Goal: Task Accomplishment & Management: Manage account settings

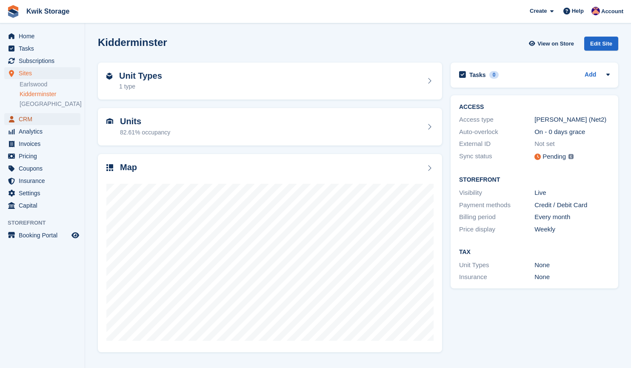
click at [26, 116] on span "CRM" at bounding box center [44, 119] width 51 height 12
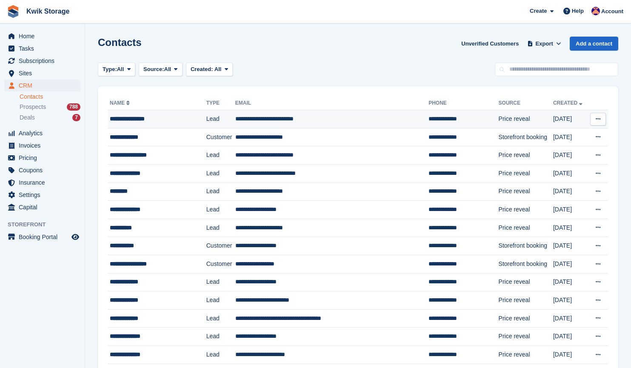
click at [164, 120] on div "**********" at bounding box center [153, 119] width 86 height 9
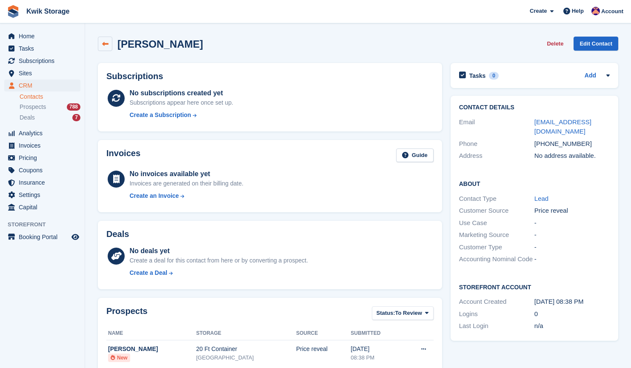
click at [109, 46] on link at bounding box center [105, 44] width 14 height 14
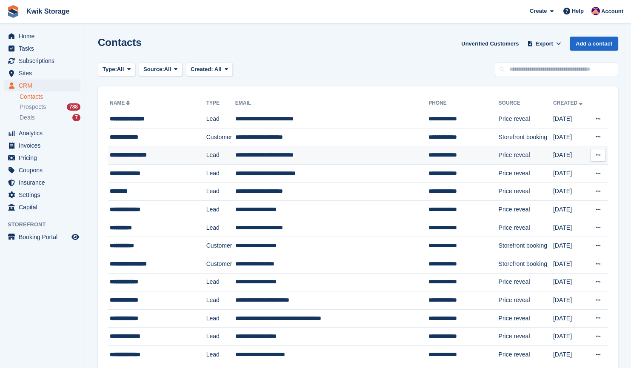
click at [151, 163] on td "**********" at bounding box center [157, 155] width 98 height 18
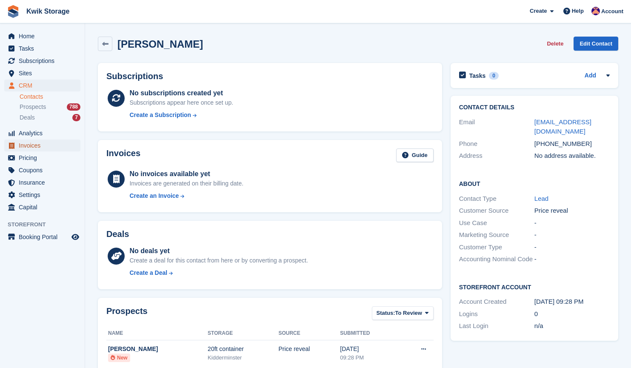
click at [38, 142] on span "Invoices" at bounding box center [44, 146] width 51 height 12
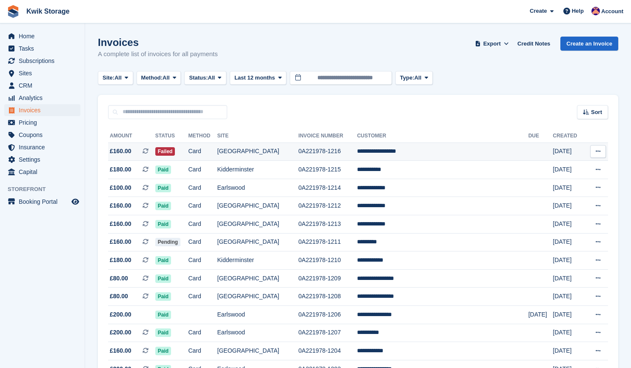
click at [254, 150] on td "[GEOGRAPHIC_DATA]" at bounding box center [258, 152] width 81 height 18
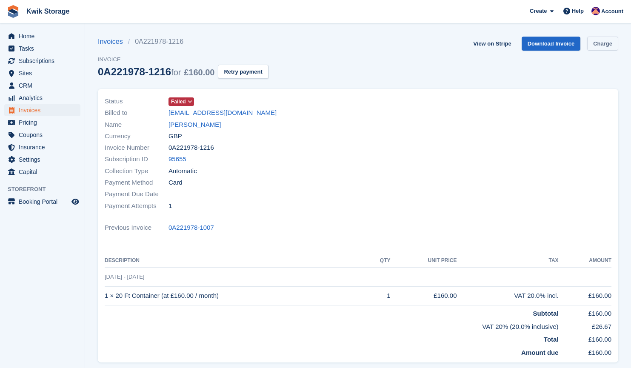
click at [608, 38] on link "Charge" at bounding box center [603, 44] width 31 height 14
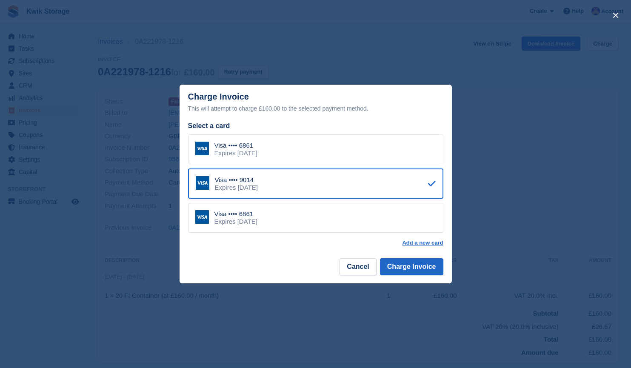
click at [417, 294] on div "close" at bounding box center [315, 184] width 631 height 368
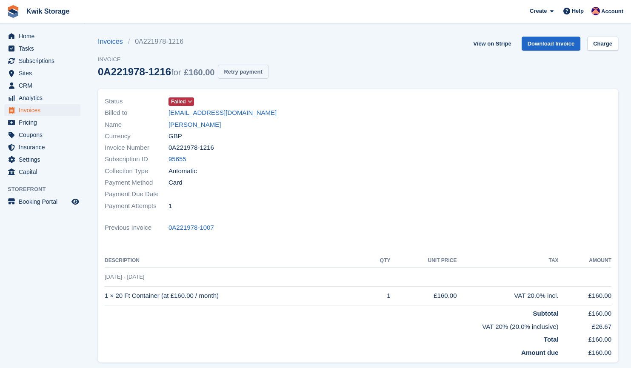
click at [231, 70] on button "Retry payment" at bounding box center [243, 72] width 50 height 14
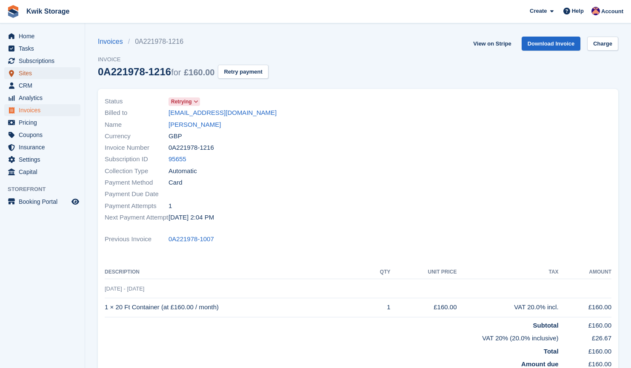
click at [41, 76] on span "Sites" at bounding box center [44, 73] width 51 height 12
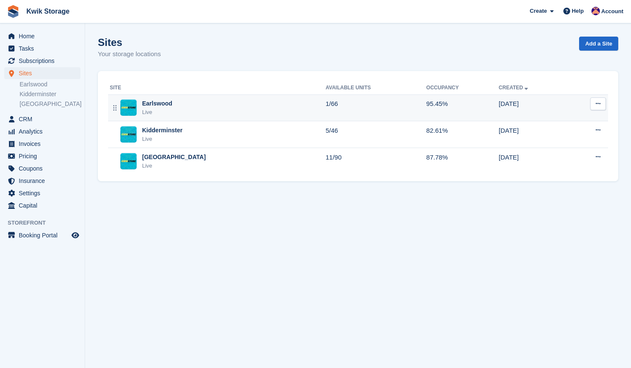
click at [181, 105] on div "Earlswood Live" at bounding box center [218, 107] width 216 height 17
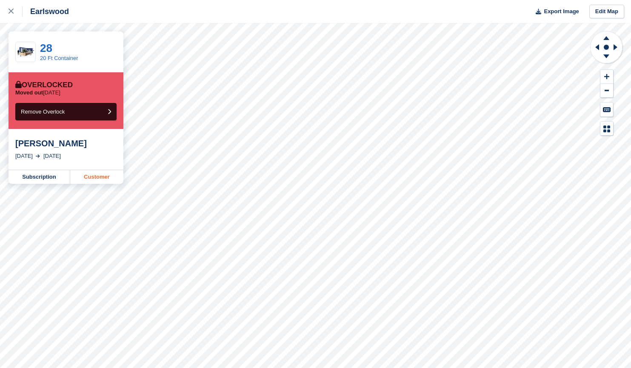
click at [109, 177] on link "Customer" at bounding box center [96, 177] width 53 height 14
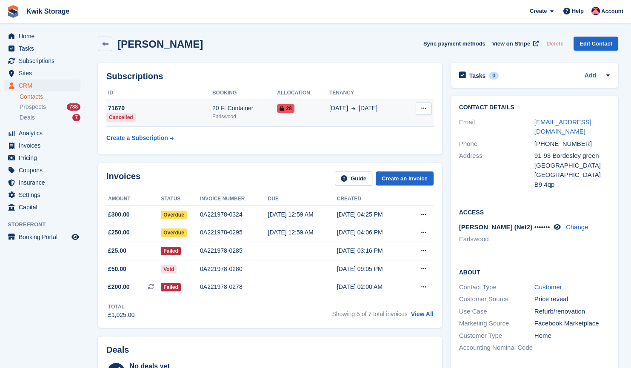
click at [422, 115] on button at bounding box center [424, 108] width 16 height 13
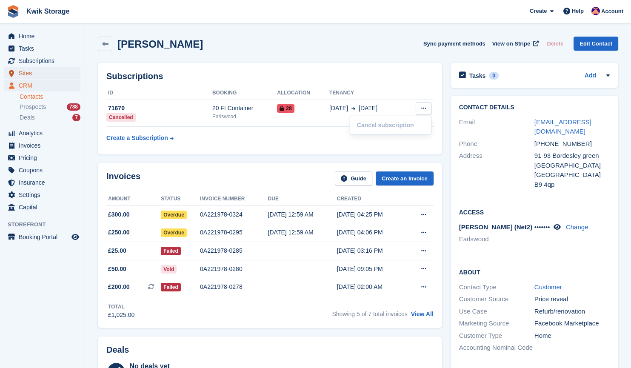
click at [47, 72] on span "Sites" at bounding box center [44, 73] width 51 height 12
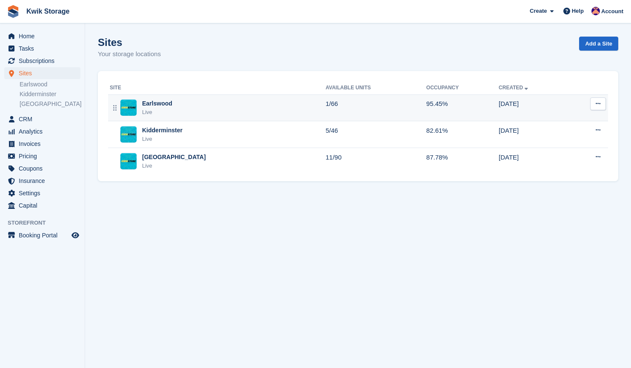
click at [198, 112] on div "Earlswood Live" at bounding box center [218, 107] width 216 height 17
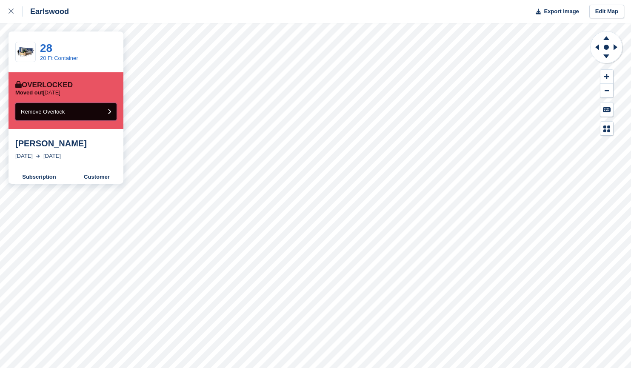
click at [92, 107] on button "Remove Overlock" at bounding box center [65, 111] width 101 height 17
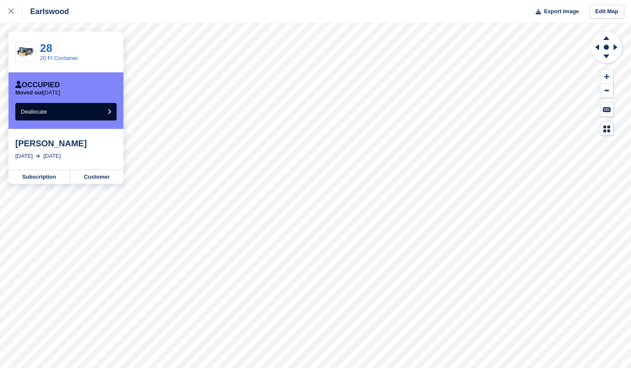
click at [100, 123] on div "Occupied Moved out 45 days ago Deallocate" at bounding box center [66, 100] width 115 height 57
click at [106, 113] on button "Deallocate" at bounding box center [65, 111] width 101 height 17
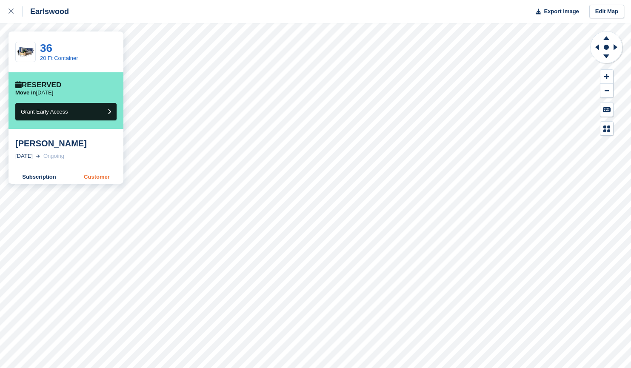
click at [109, 172] on link "Customer" at bounding box center [96, 177] width 53 height 14
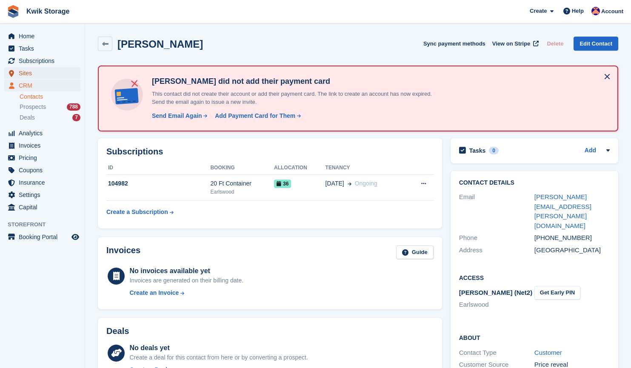
click at [32, 74] on span "Sites" at bounding box center [44, 73] width 51 height 12
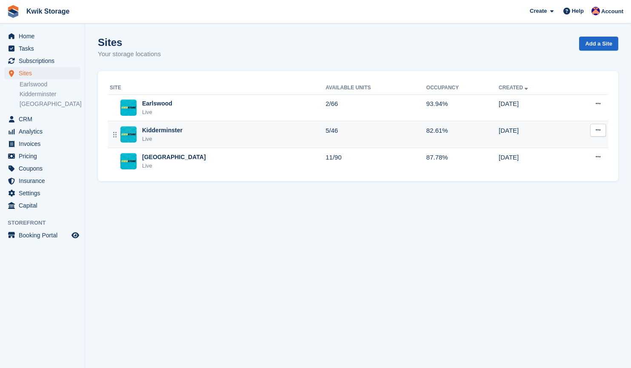
click at [186, 125] on td "Kidderminster Live" at bounding box center [217, 134] width 218 height 27
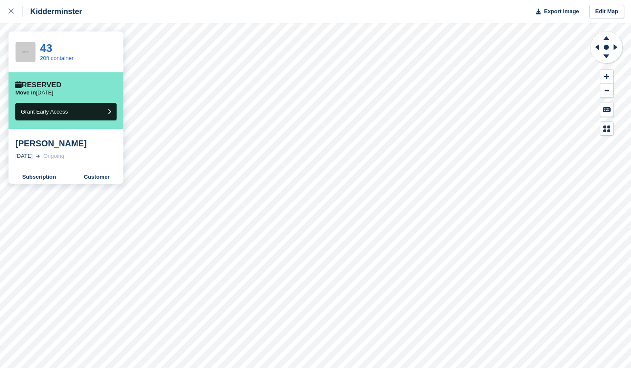
click at [122, 164] on div "Kidderminster Export Image Edit Map 43 20ft container Reserved Move in [DATE] G…" at bounding box center [315, 184] width 631 height 368
click at [93, 177] on link "Customer" at bounding box center [96, 177] width 53 height 14
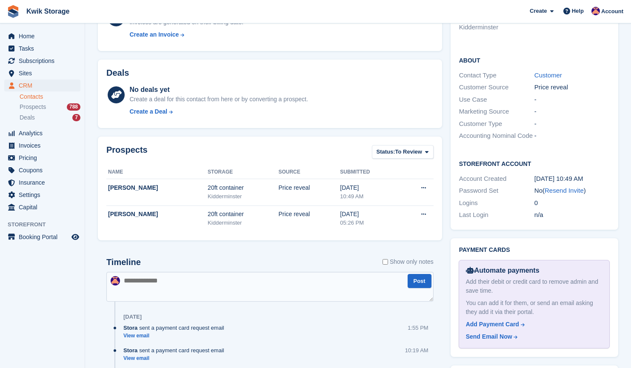
scroll to position [255, 0]
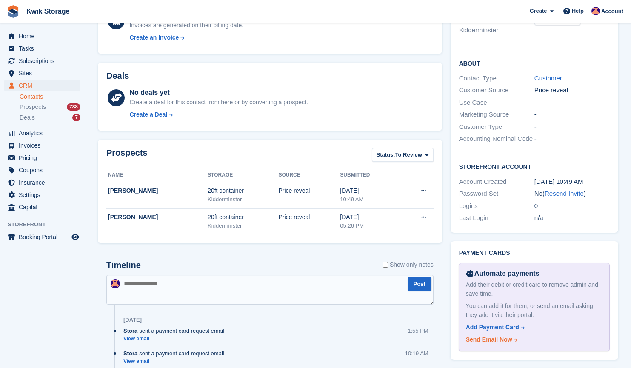
click at [504, 341] on div "Send Email Now" at bounding box center [489, 340] width 46 height 9
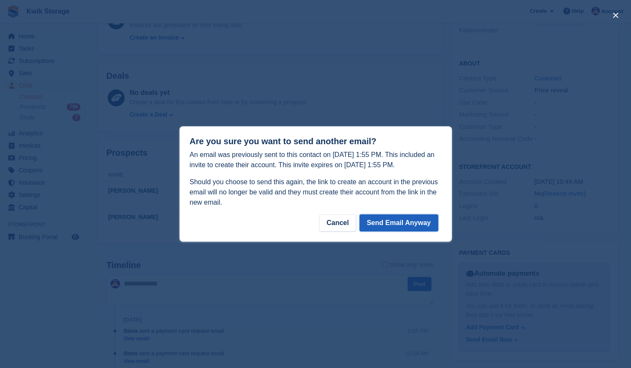
click at [413, 221] on button "Send Email Anyway" at bounding box center [399, 223] width 79 height 17
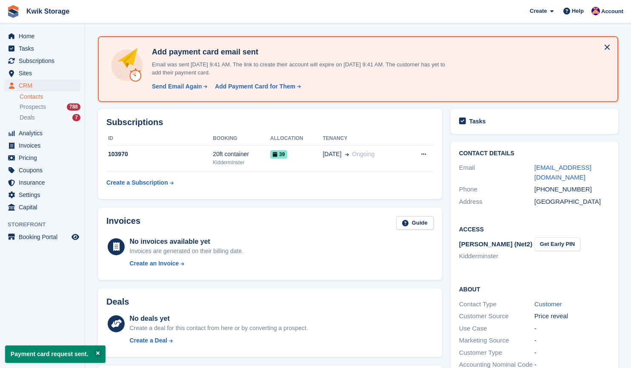
scroll to position [0, 0]
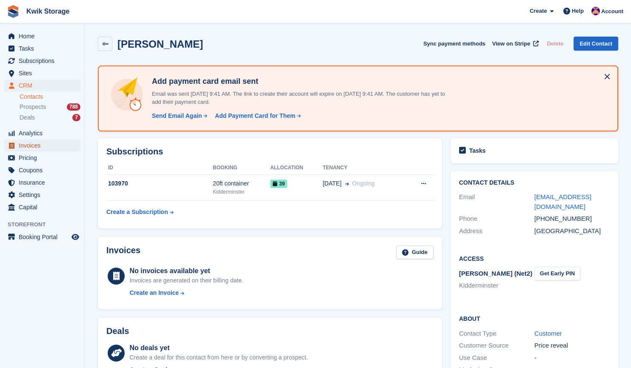
click at [46, 143] on span "Invoices" at bounding box center [44, 146] width 51 height 12
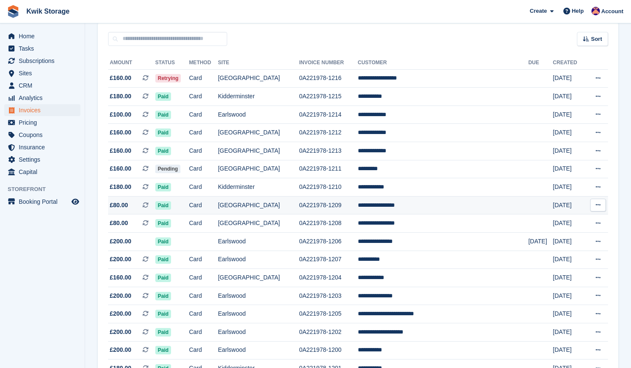
scroll to position [74, 0]
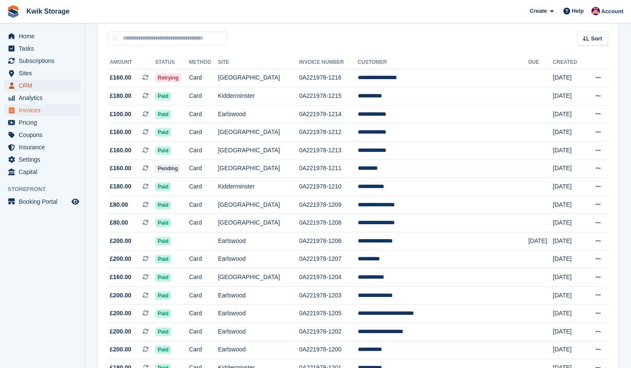
click at [52, 83] on span "CRM" at bounding box center [44, 86] width 51 height 12
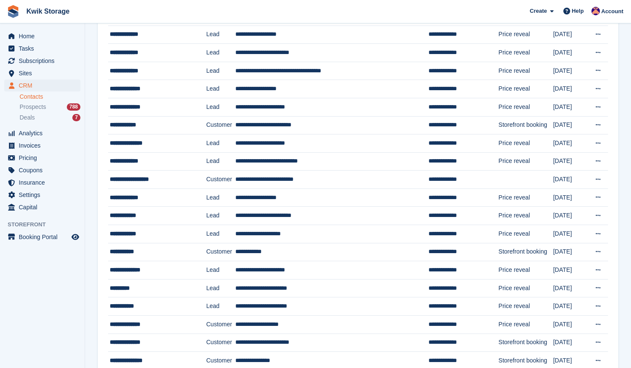
scroll to position [248, 0]
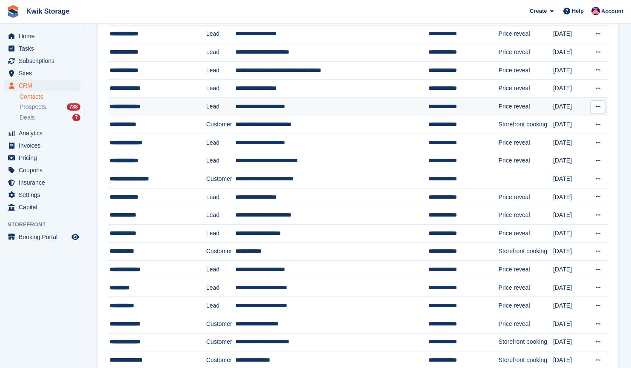
click at [173, 105] on div "**********" at bounding box center [153, 106] width 86 height 9
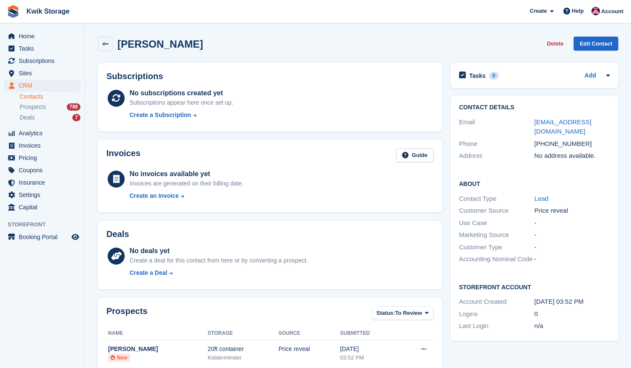
scroll to position [66, 0]
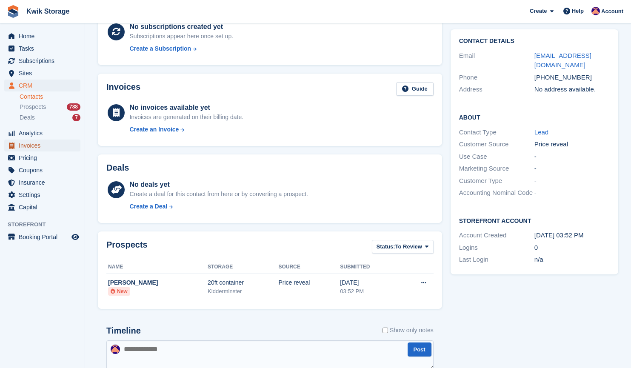
click at [44, 143] on span "Invoices" at bounding box center [44, 146] width 51 height 12
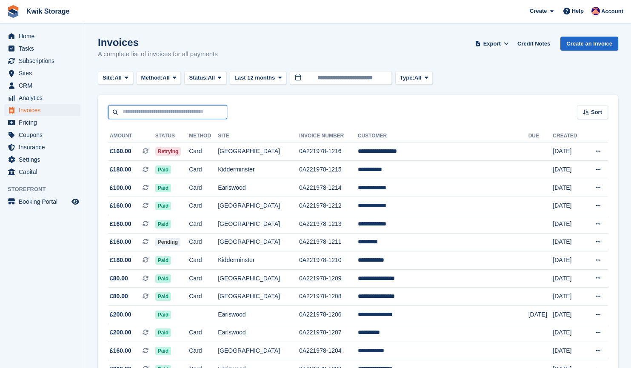
click at [156, 116] on input "text" at bounding box center [167, 112] width 119 height 14
type input "*****"
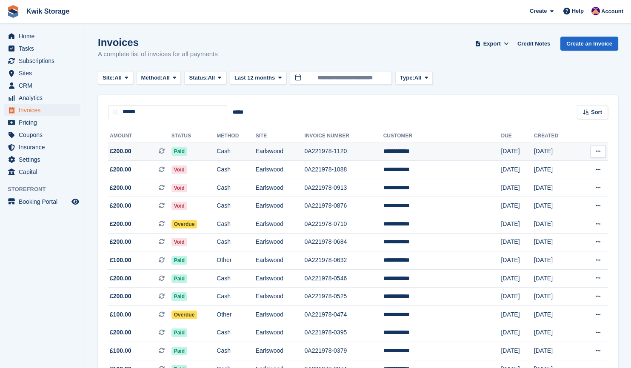
click at [141, 146] on td "£200.00 This is a recurring subscription invoice." at bounding box center [139, 152] width 63 height 18
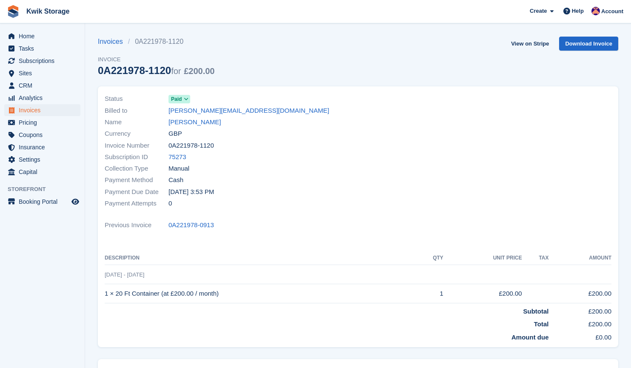
scroll to position [35, 0]
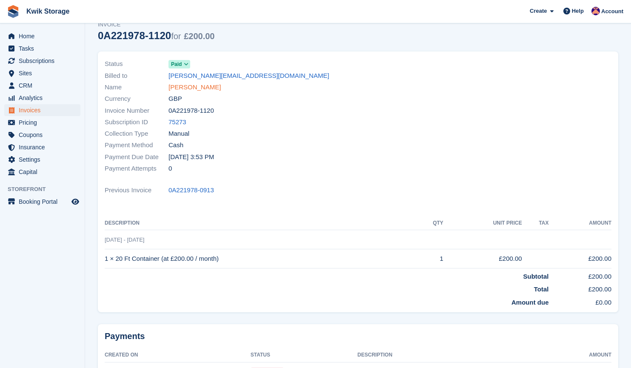
click at [196, 85] on link "[PERSON_NAME]" at bounding box center [195, 88] width 52 height 10
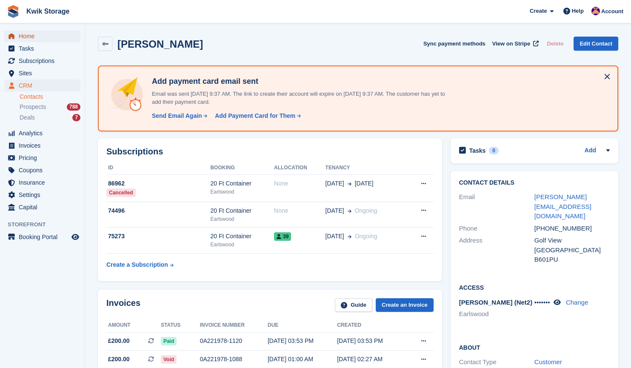
click at [25, 40] on span "Home" at bounding box center [44, 36] width 51 height 12
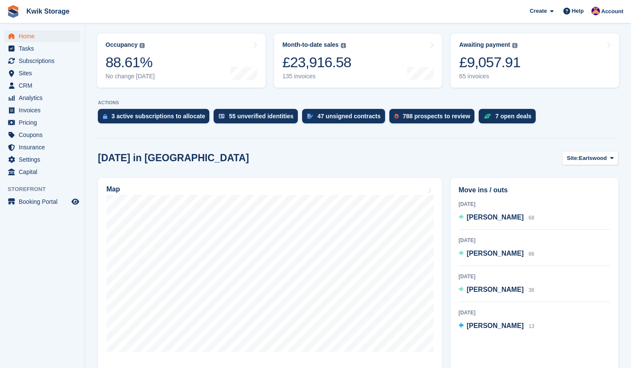
scroll to position [102, 0]
click at [56, 74] on span "Sites" at bounding box center [44, 73] width 51 height 12
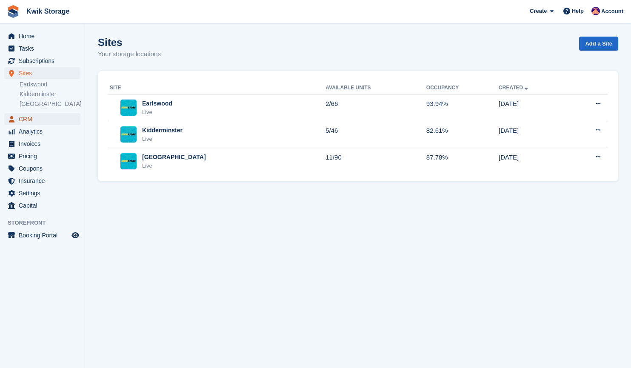
click at [39, 120] on span "CRM" at bounding box center [44, 119] width 51 height 12
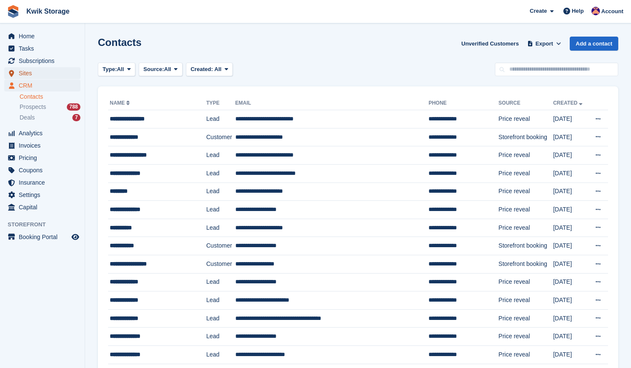
click at [58, 71] on span "Sites" at bounding box center [44, 73] width 51 height 12
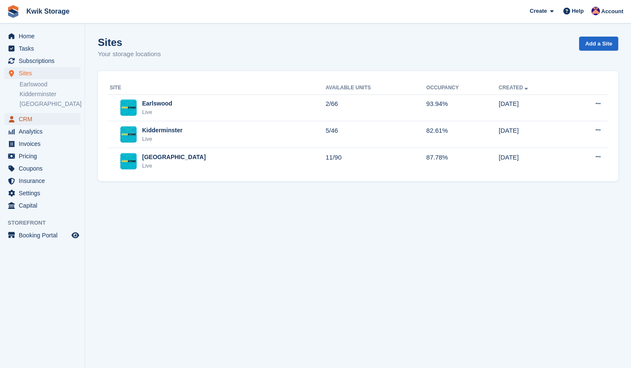
click at [58, 124] on span "CRM" at bounding box center [44, 119] width 51 height 12
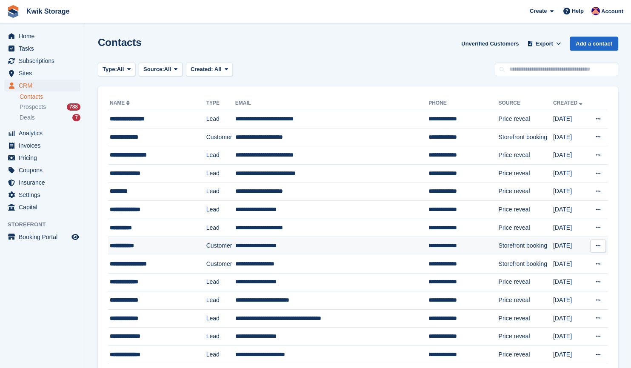
click at [159, 237] on td "**********" at bounding box center [157, 246] width 98 height 18
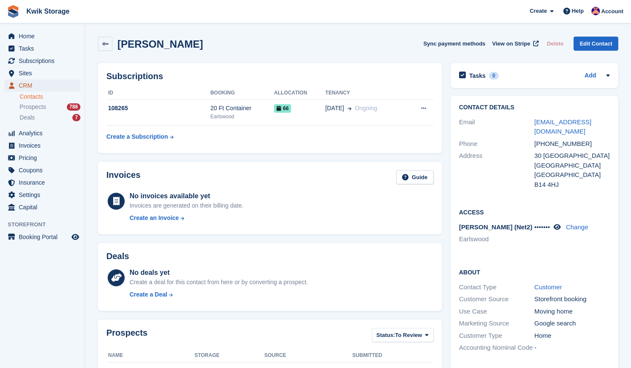
click at [72, 85] on link "CRM" at bounding box center [42, 86] width 76 height 12
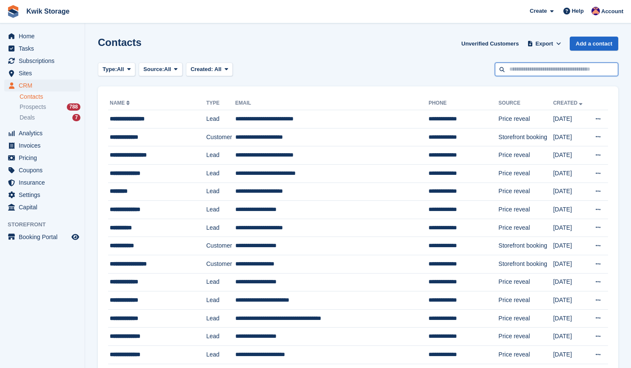
click at [559, 72] on input "text" at bounding box center [556, 70] width 123 height 14
type input "***"
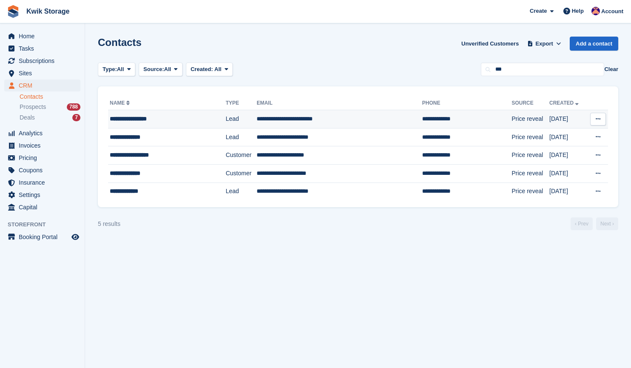
click at [145, 122] on div "**********" at bounding box center [158, 119] width 97 height 9
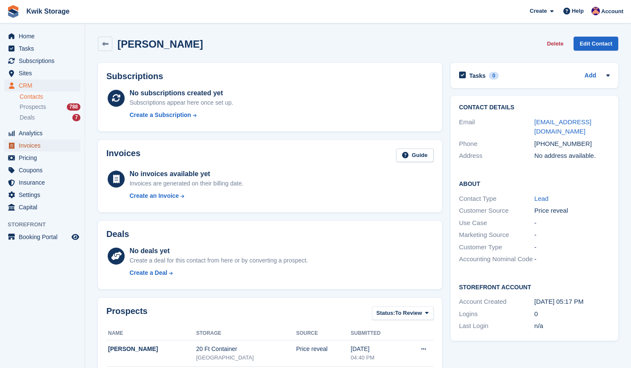
click at [58, 149] on span "Invoices" at bounding box center [44, 146] width 51 height 12
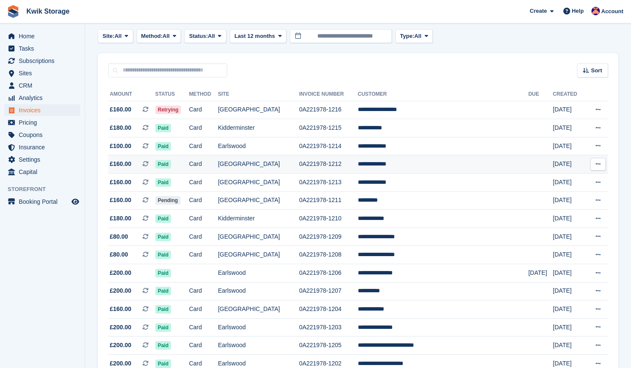
scroll to position [43, 0]
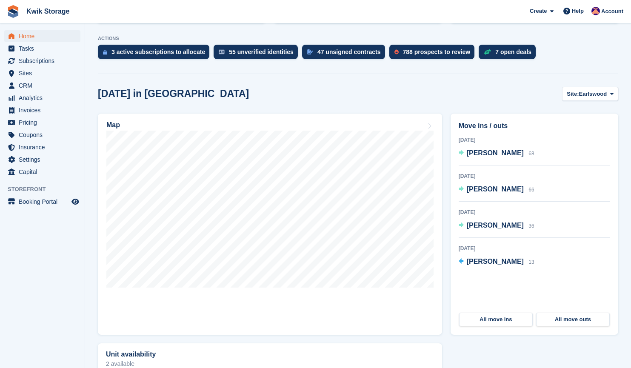
scroll to position [164, 0]
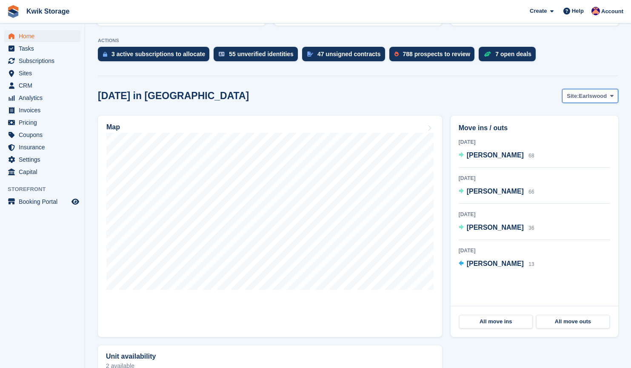
click at [610, 97] on span at bounding box center [612, 95] width 7 height 7
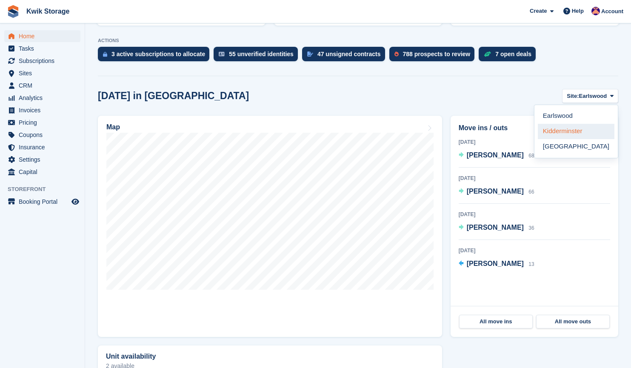
click at [572, 134] on link "Kidderminster" at bounding box center [576, 131] width 77 height 15
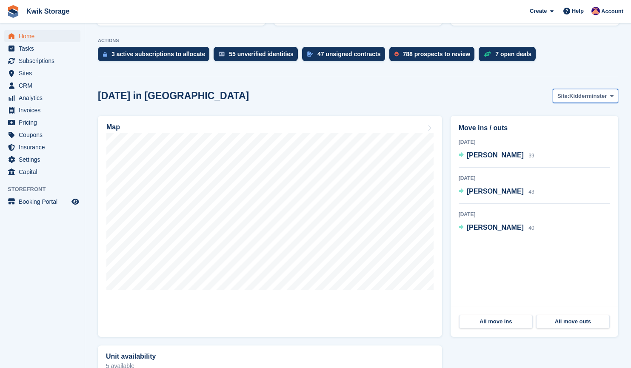
click at [576, 95] on span "Kidderminster" at bounding box center [588, 96] width 37 height 9
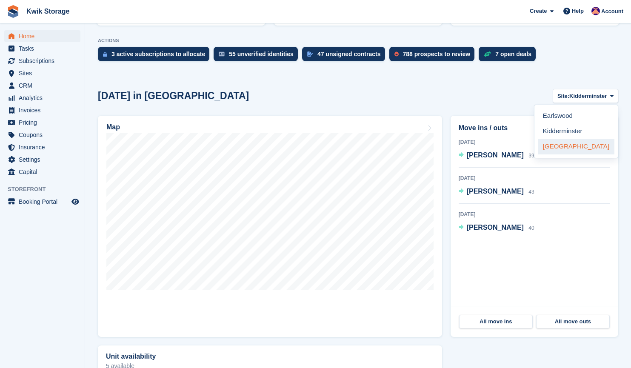
click at [556, 149] on link "[GEOGRAPHIC_DATA]" at bounding box center [576, 146] width 77 height 15
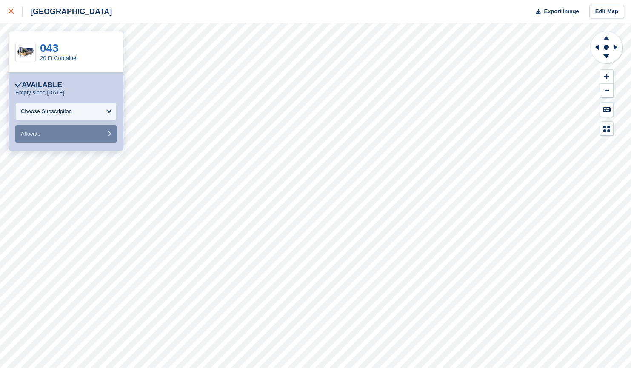
click at [15, 11] on div at bounding box center [16, 11] width 14 height 10
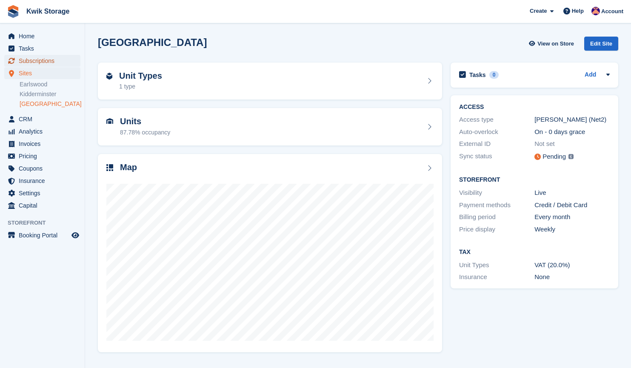
click at [65, 60] on span "Subscriptions" at bounding box center [44, 61] width 51 height 12
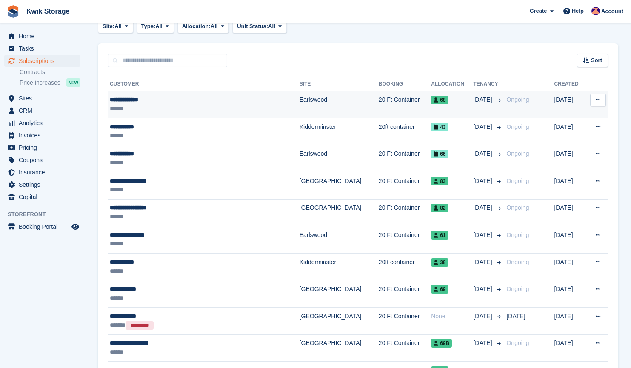
scroll to position [142, 0]
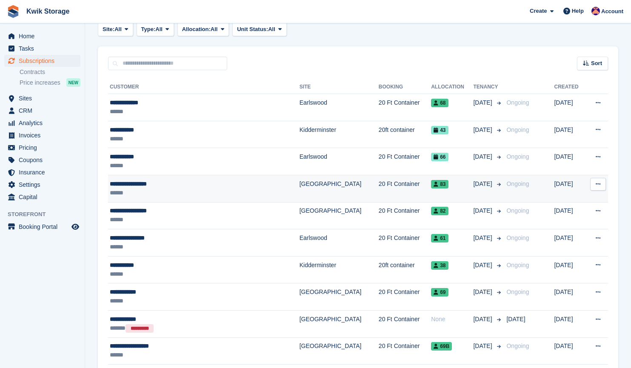
click at [154, 195] on div "******" at bounding box center [184, 193] width 148 height 9
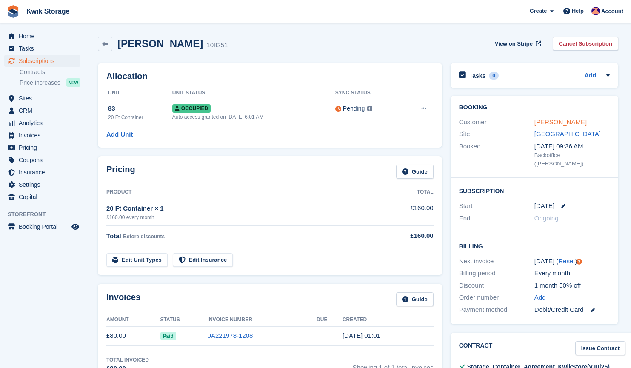
click at [560, 119] on link "Dawud Mwakyambiki" at bounding box center [561, 121] width 52 height 7
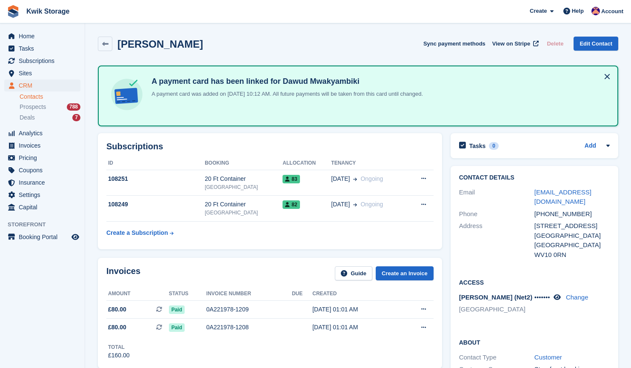
scroll to position [45, 0]
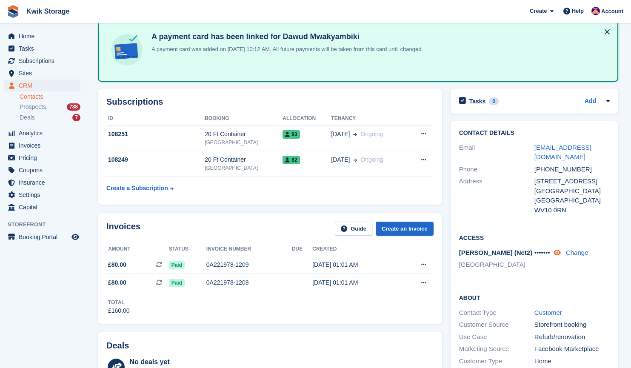
click at [558, 250] on icon at bounding box center [557, 253] width 7 height 6
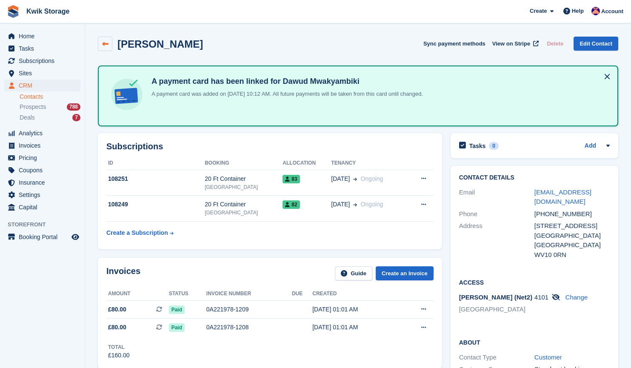
click at [108, 39] on link at bounding box center [105, 44] width 14 height 14
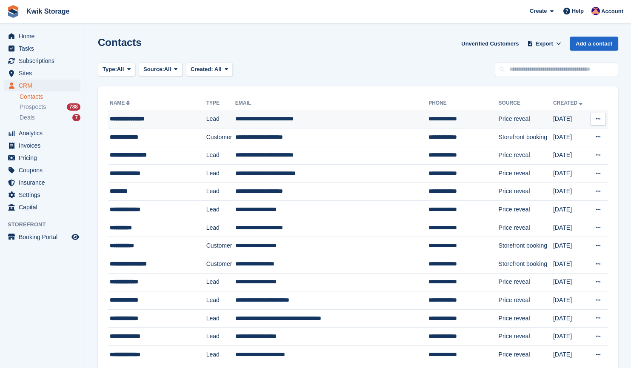
click at [323, 118] on td "**********" at bounding box center [331, 119] width 193 height 18
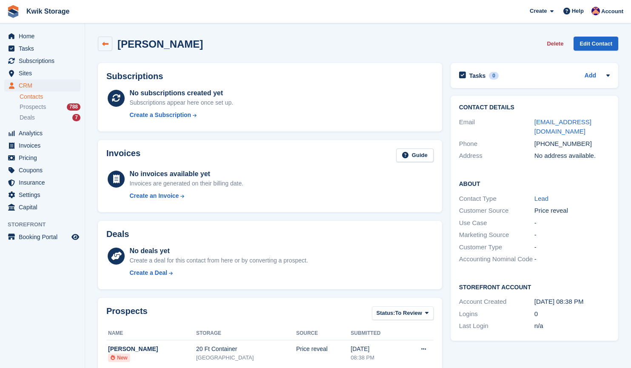
click at [101, 46] on link at bounding box center [105, 44] width 14 height 14
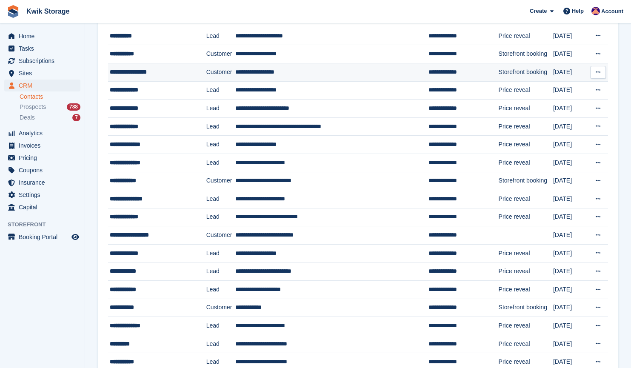
scroll to position [241, 0]
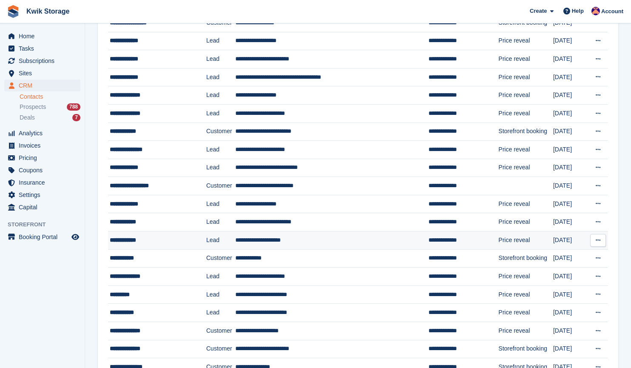
click at [148, 241] on div "**********" at bounding box center [153, 240] width 86 height 9
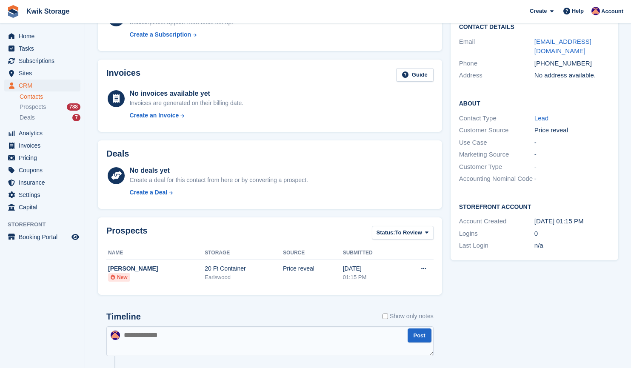
scroll to position [72, 0]
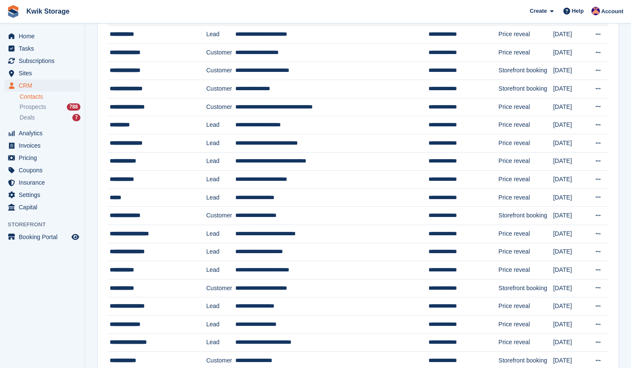
scroll to position [520, 0]
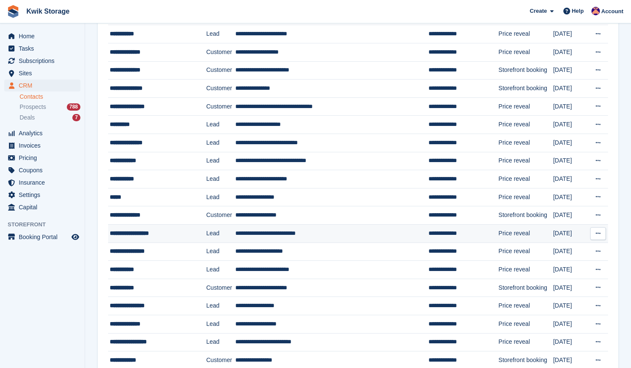
click at [169, 230] on div "**********" at bounding box center [153, 233] width 86 height 9
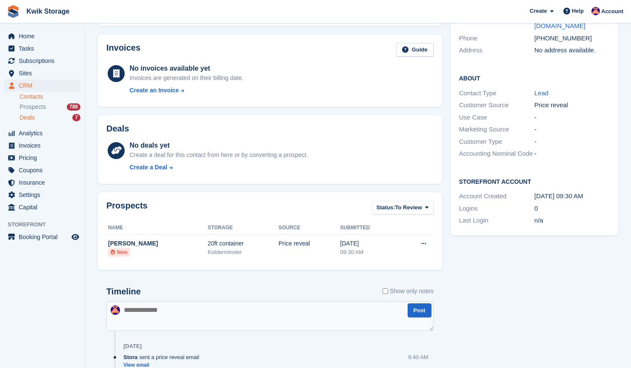
scroll to position [104, 0]
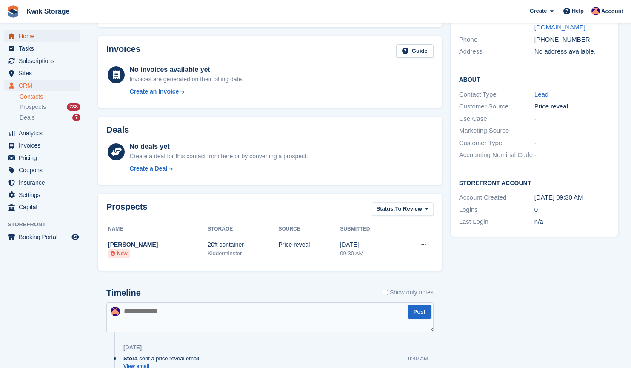
click at [30, 35] on span "Home" at bounding box center [44, 36] width 51 height 12
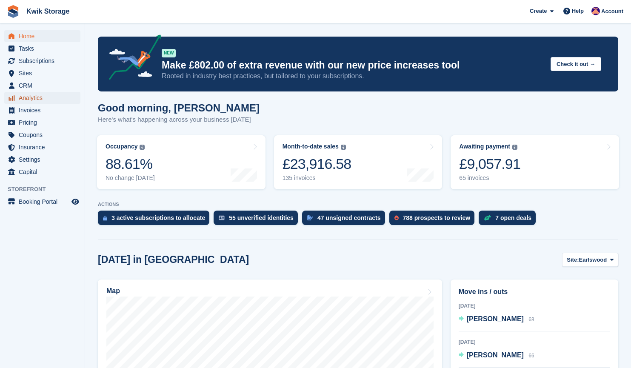
click at [54, 98] on span "Analytics" at bounding box center [44, 98] width 51 height 12
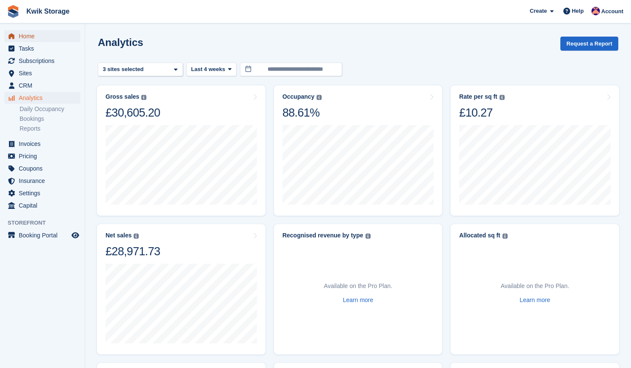
click at [23, 33] on span "Home" at bounding box center [44, 36] width 51 height 12
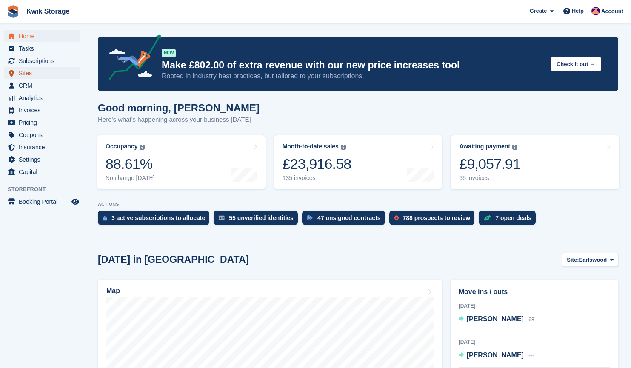
click at [45, 72] on span "Sites" at bounding box center [44, 73] width 51 height 12
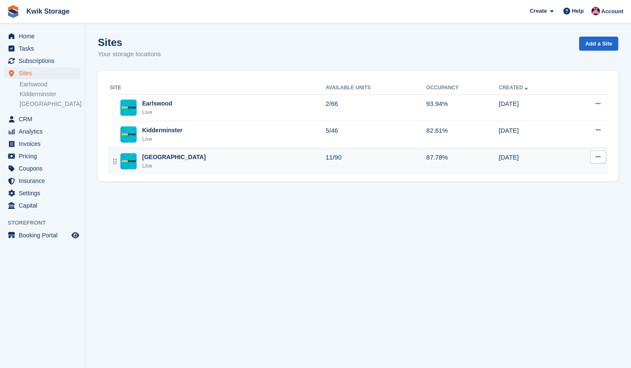
click at [188, 164] on div "Willenhall Live" at bounding box center [218, 161] width 216 height 17
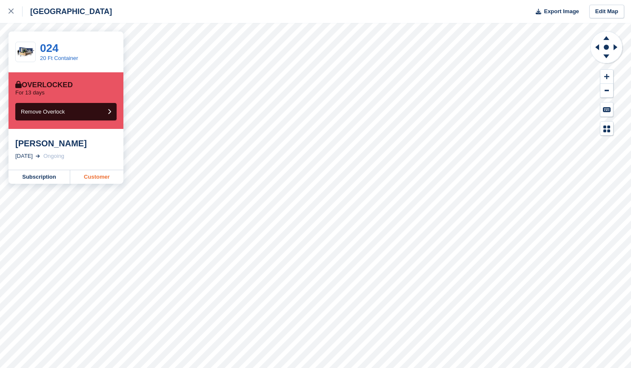
click at [102, 176] on link "Customer" at bounding box center [96, 177] width 53 height 14
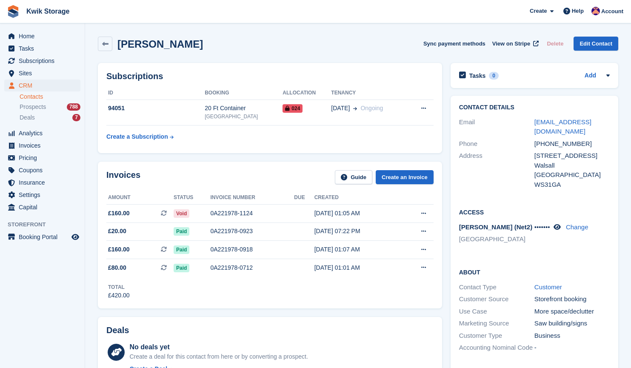
click at [315, 201] on th "Created" at bounding box center [358, 198] width 86 height 14
click at [180, 108] on div "94051" at bounding box center [155, 108] width 98 height 9
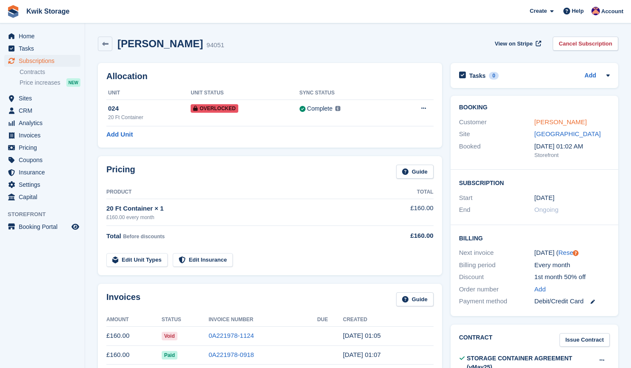
click at [556, 123] on link "[PERSON_NAME]" at bounding box center [561, 121] width 52 height 7
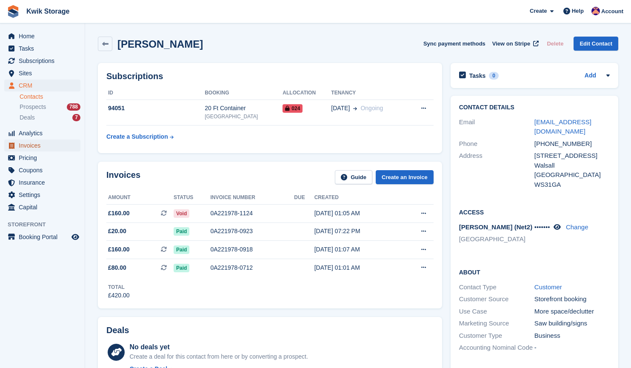
click at [25, 144] on span "Invoices" at bounding box center [44, 146] width 51 height 12
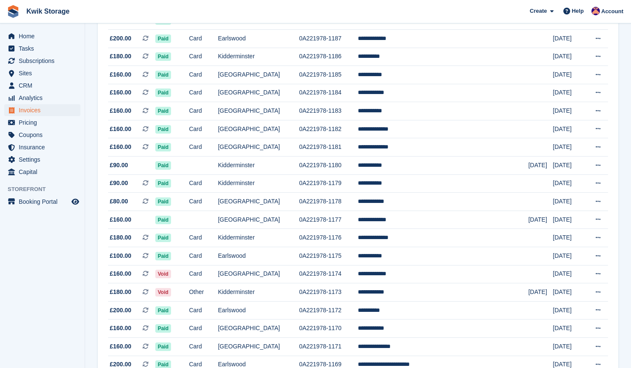
scroll to position [723, 0]
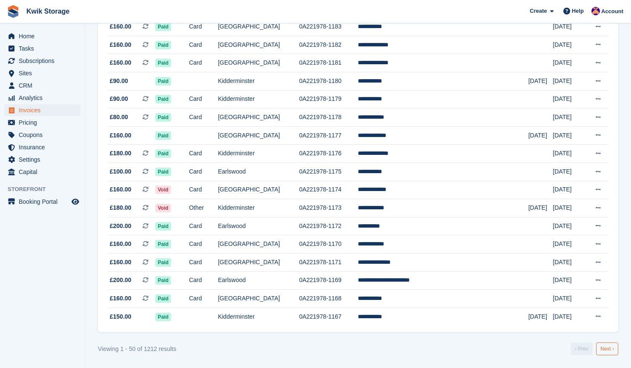
click at [604, 347] on link "Next ›" at bounding box center [608, 349] width 22 height 13
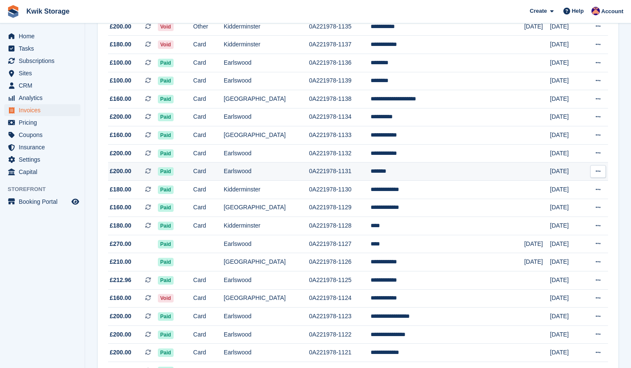
scroll to position [648, 0]
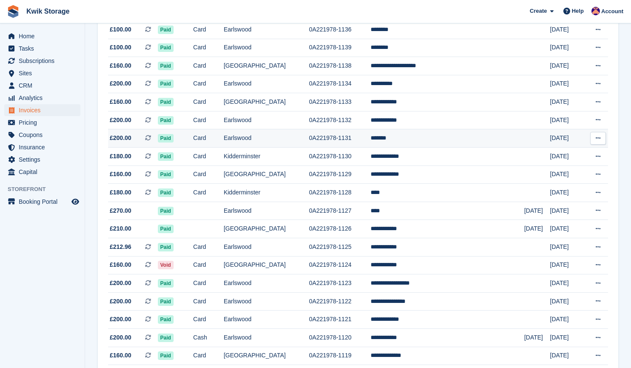
click at [353, 272] on td "0A221978-1124" at bounding box center [340, 265] width 62 height 18
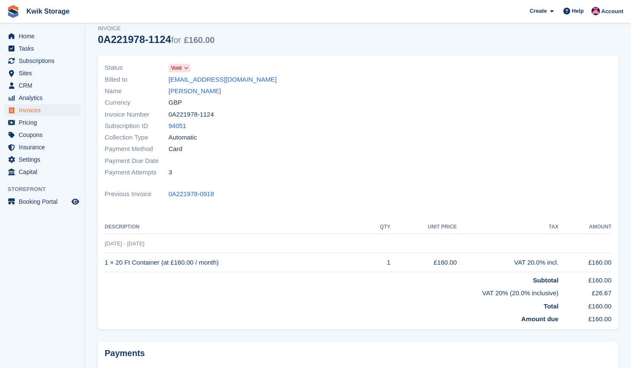
scroll to position [29, 0]
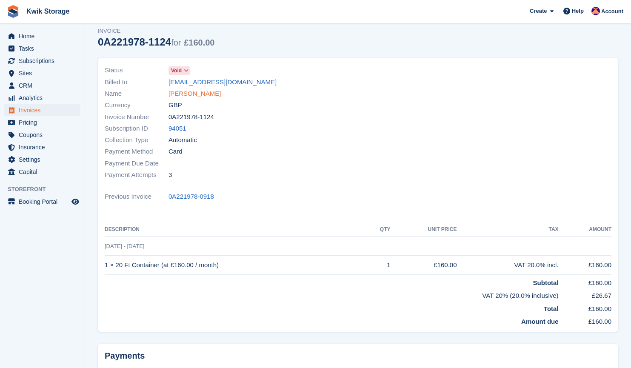
click at [196, 97] on link "[PERSON_NAME]" at bounding box center [195, 94] width 52 height 10
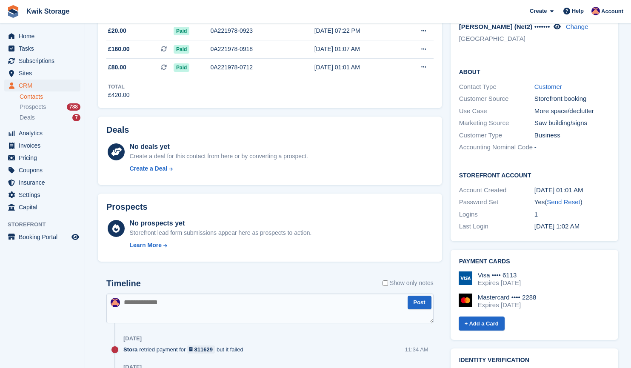
scroll to position [201, 0]
click at [488, 313] on div "Visa •••• 6113 Expires [DATE] Mastercard •••• 2288 Expires [DATE]" at bounding box center [534, 293] width 151 height 44
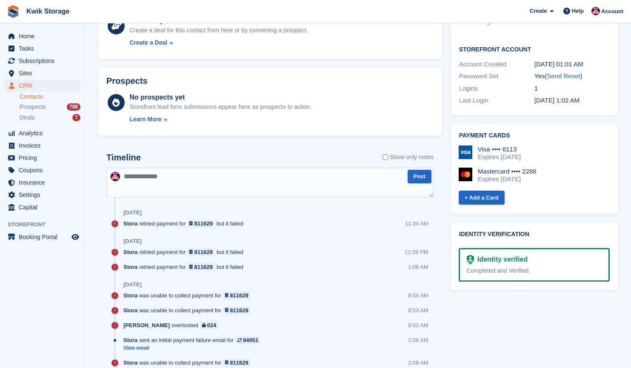
scroll to position [328, 0]
